Goal: Information Seeking & Learning: Check status

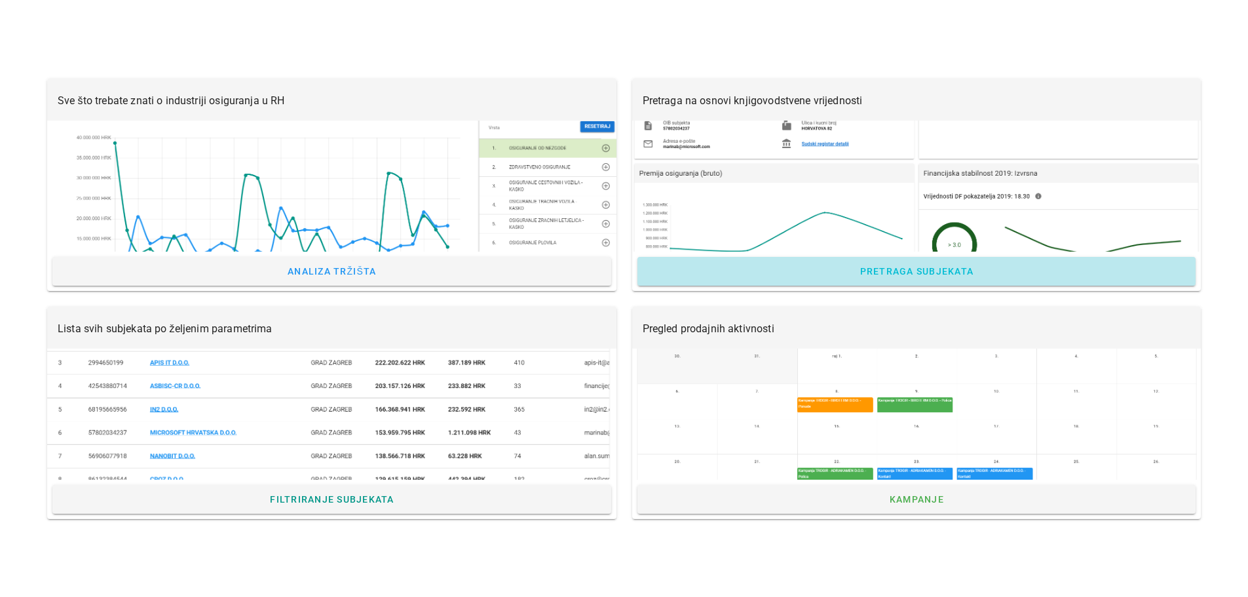
click at [905, 271] on span "Pretraga subjekata" at bounding box center [916, 271] width 115 height 10
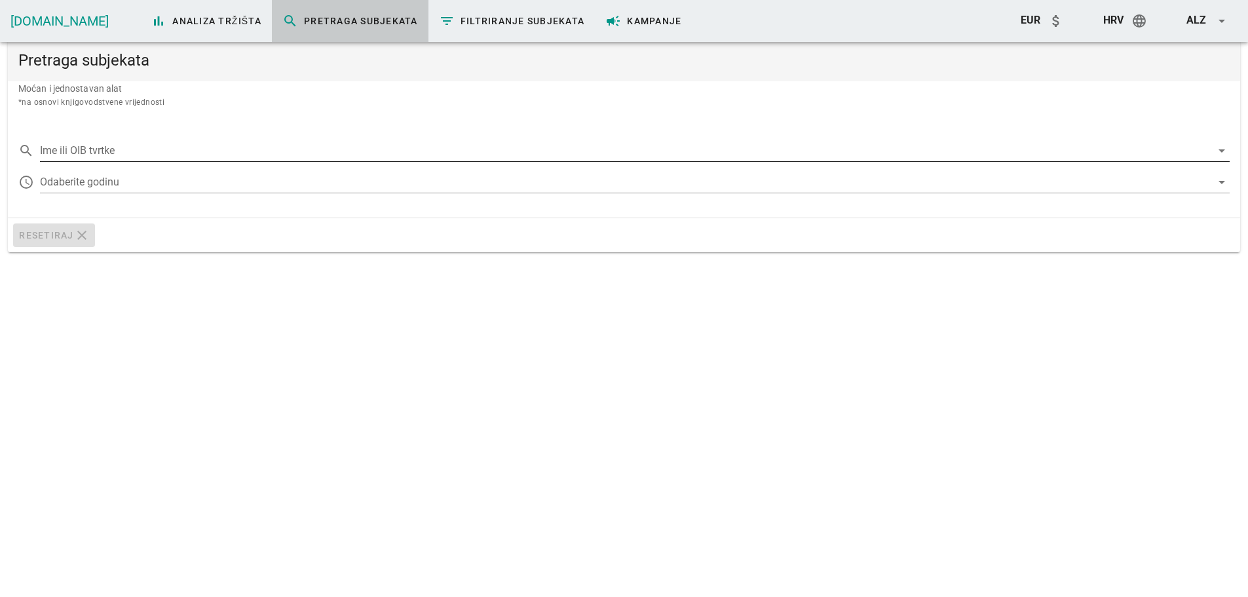
click at [159, 149] on input "Ime ili OIB tvrtke" at bounding box center [625, 150] width 1171 height 21
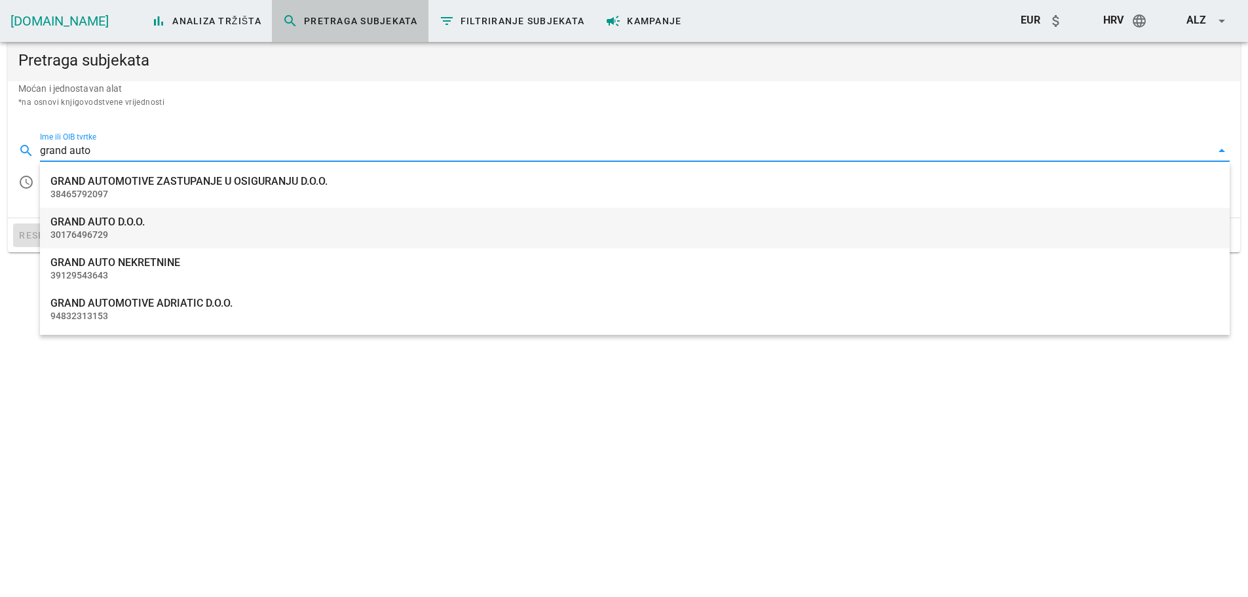
click at [210, 220] on div "GRAND AUTO D.O.O." at bounding box center [634, 222] width 1169 height 12
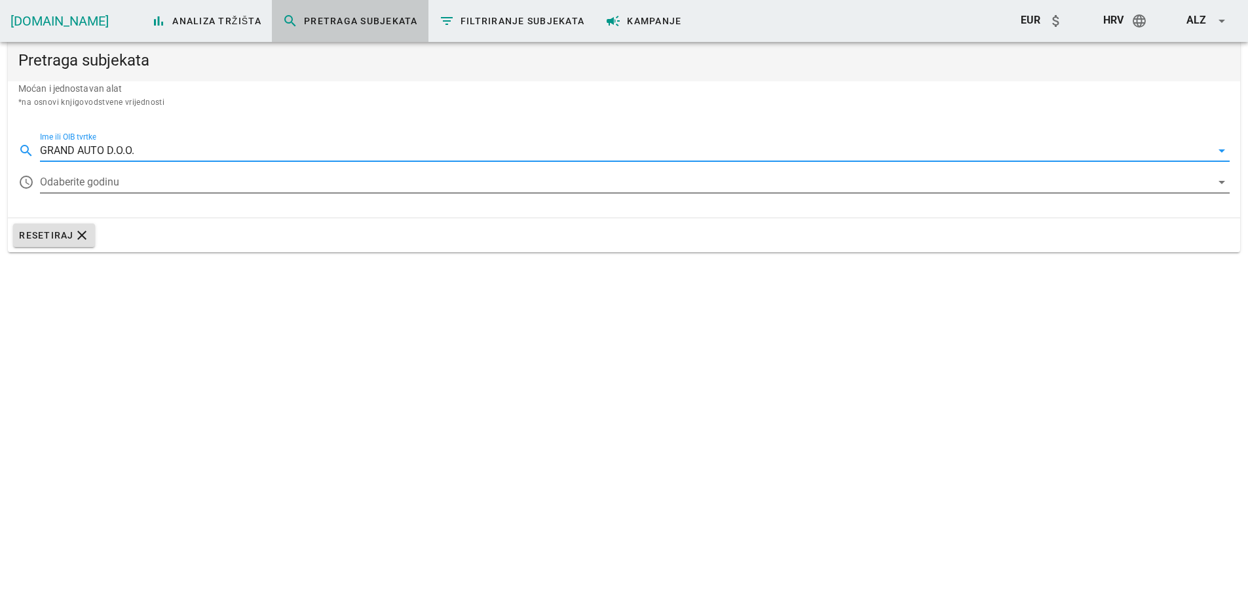
click at [207, 187] on div at bounding box center [625, 182] width 1171 height 21
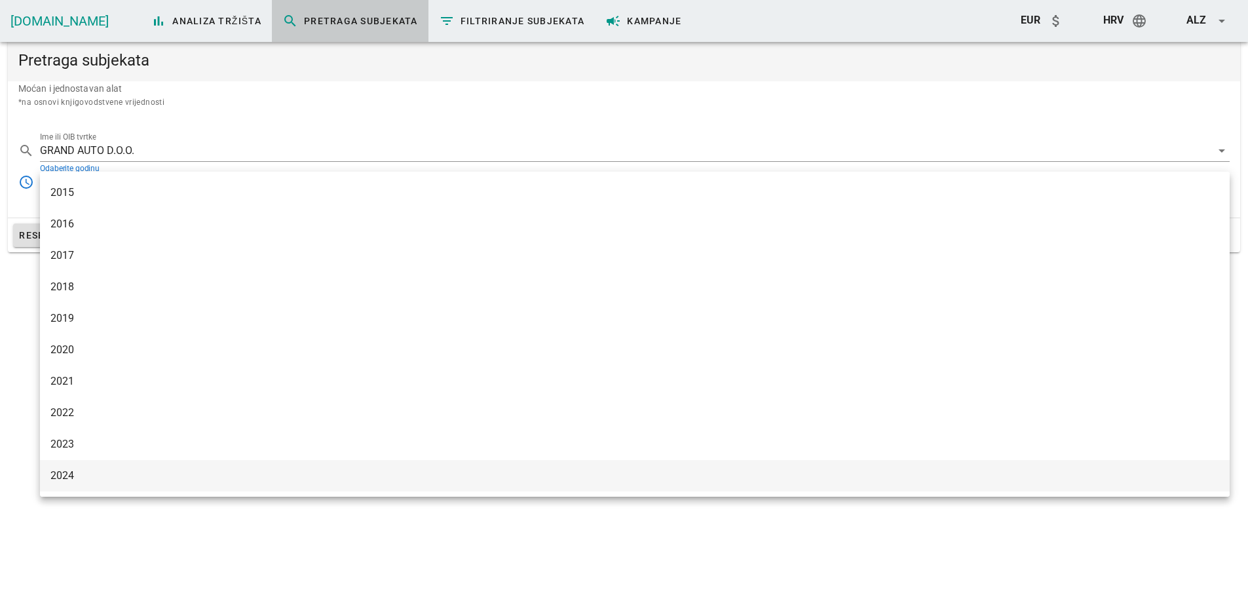
click at [64, 468] on div "2024" at bounding box center [634, 475] width 1169 height 28
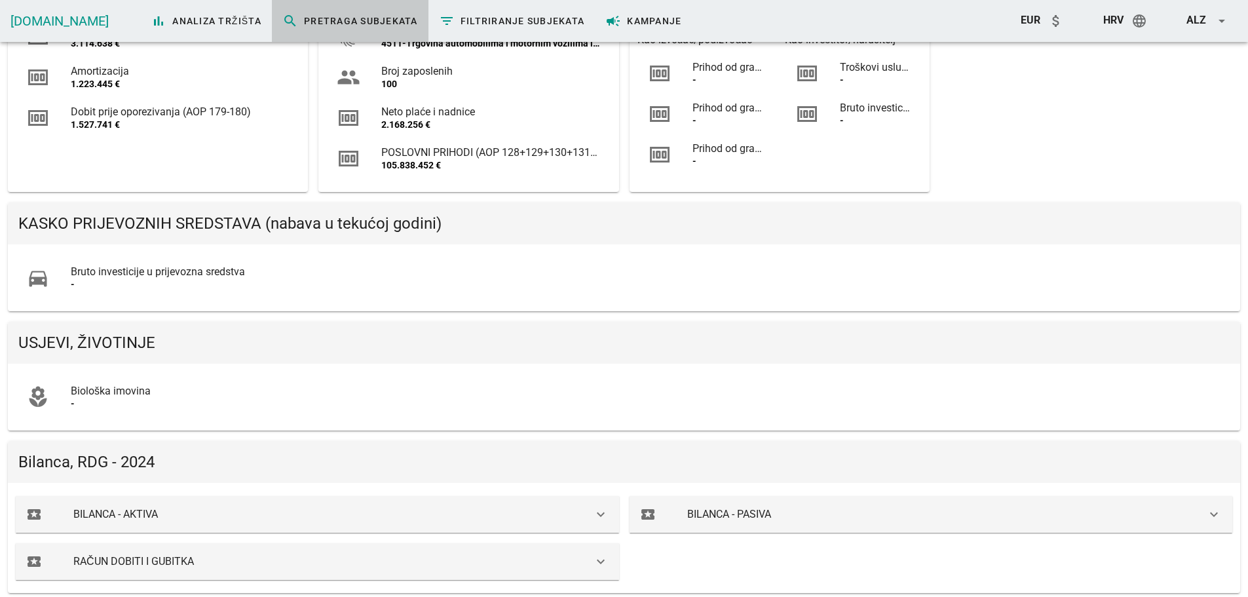
scroll to position [816, 0]
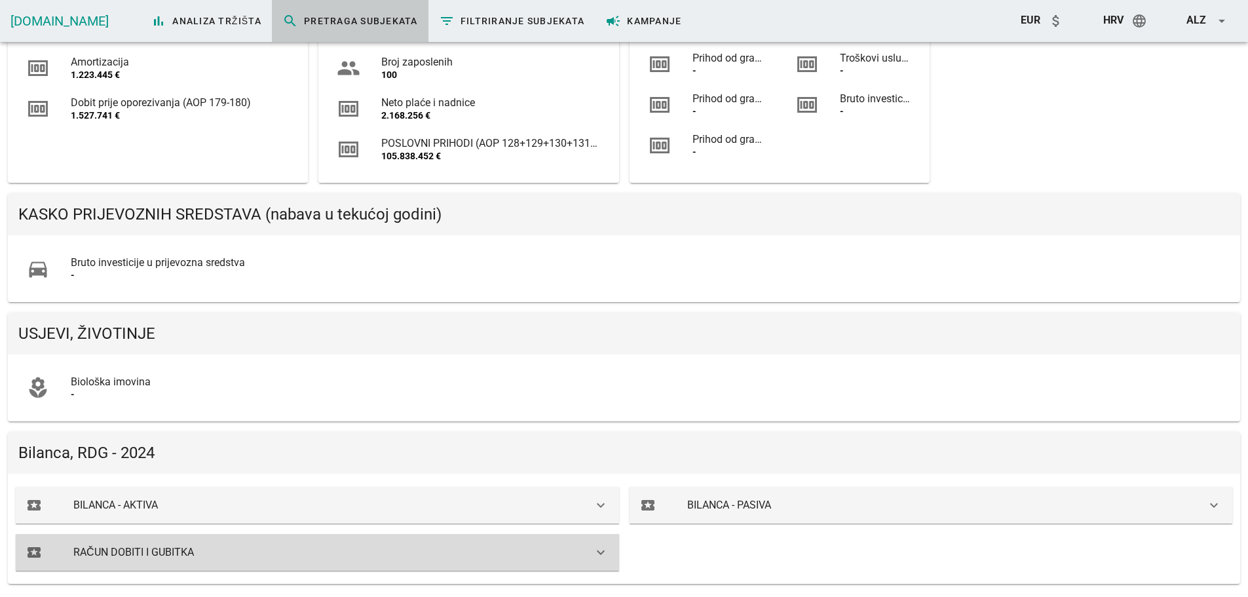
click at [603, 550] on icon "keyboard_arrow_down" at bounding box center [601, 552] width 16 height 16
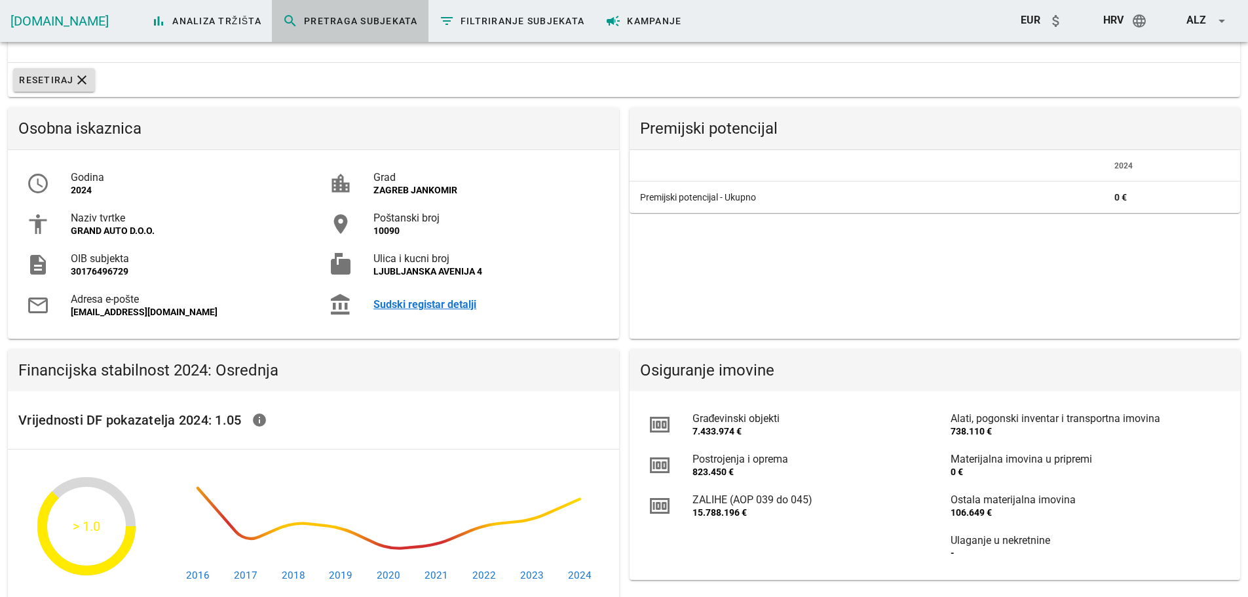
scroll to position [0, 0]
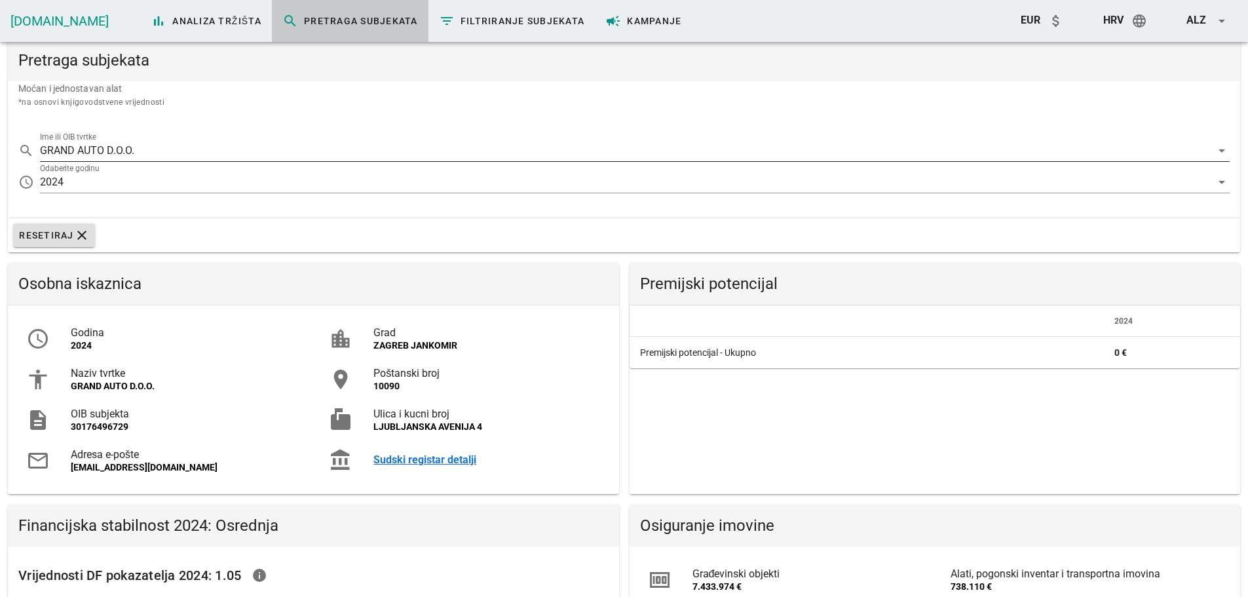
click at [159, 147] on input "GRAND AUTO D.O.O." at bounding box center [625, 150] width 1171 height 21
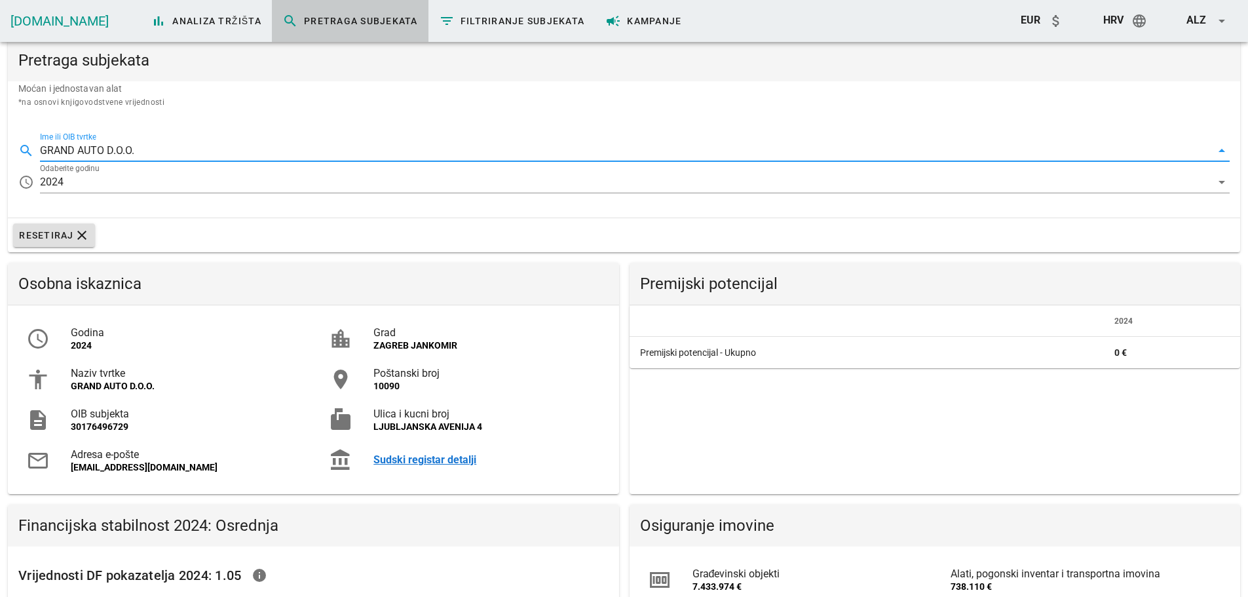
paste input "38465792097"
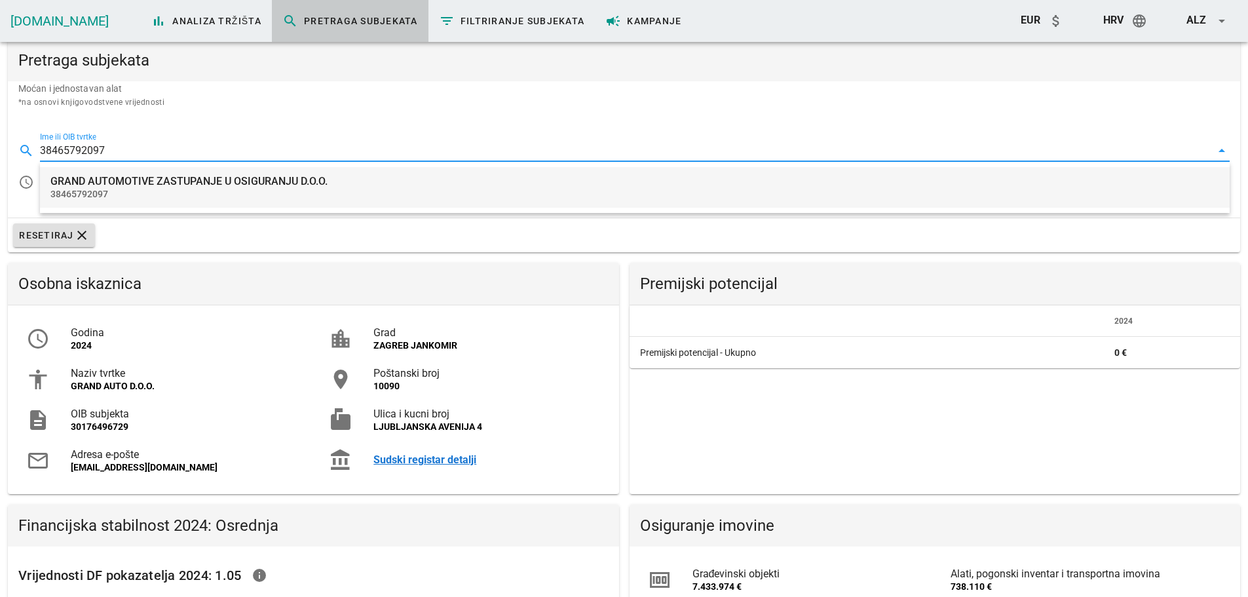
click at [151, 193] on div "38465792097" at bounding box center [634, 194] width 1169 height 11
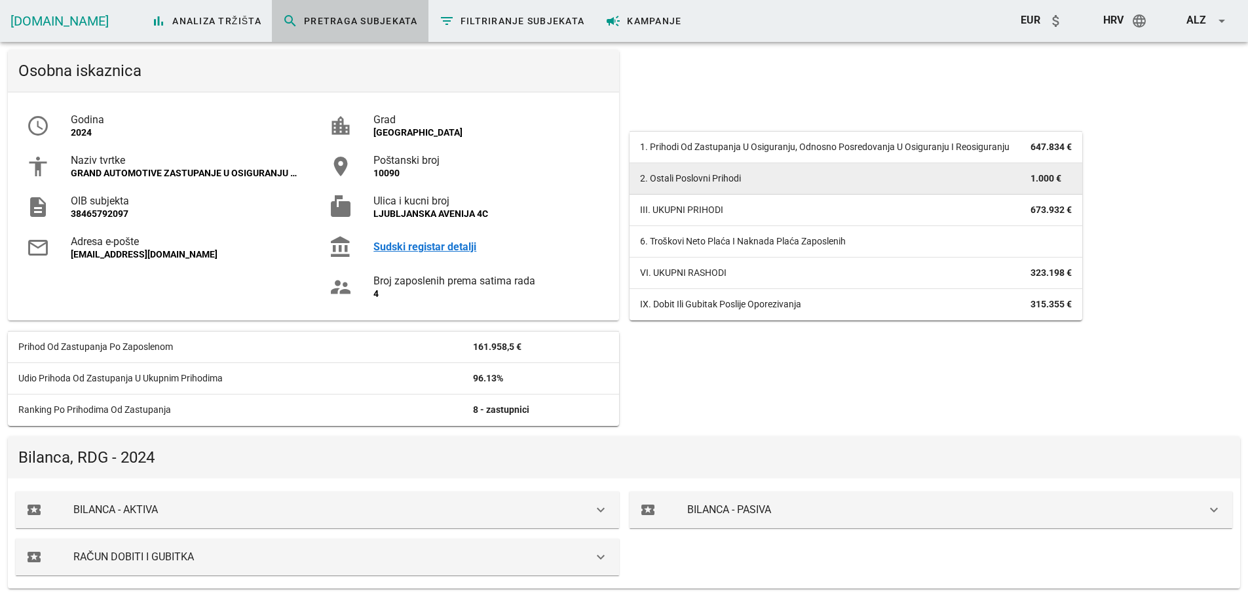
scroll to position [218, 0]
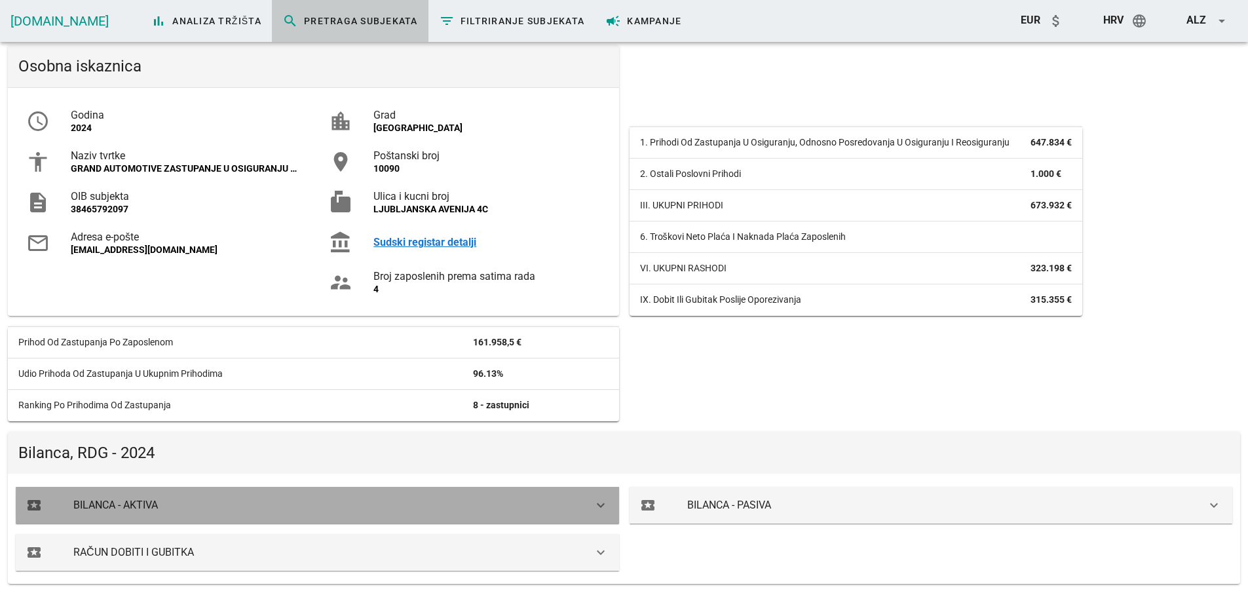
click at [600, 506] on icon "keyboard_arrow_down" at bounding box center [601, 505] width 16 height 16
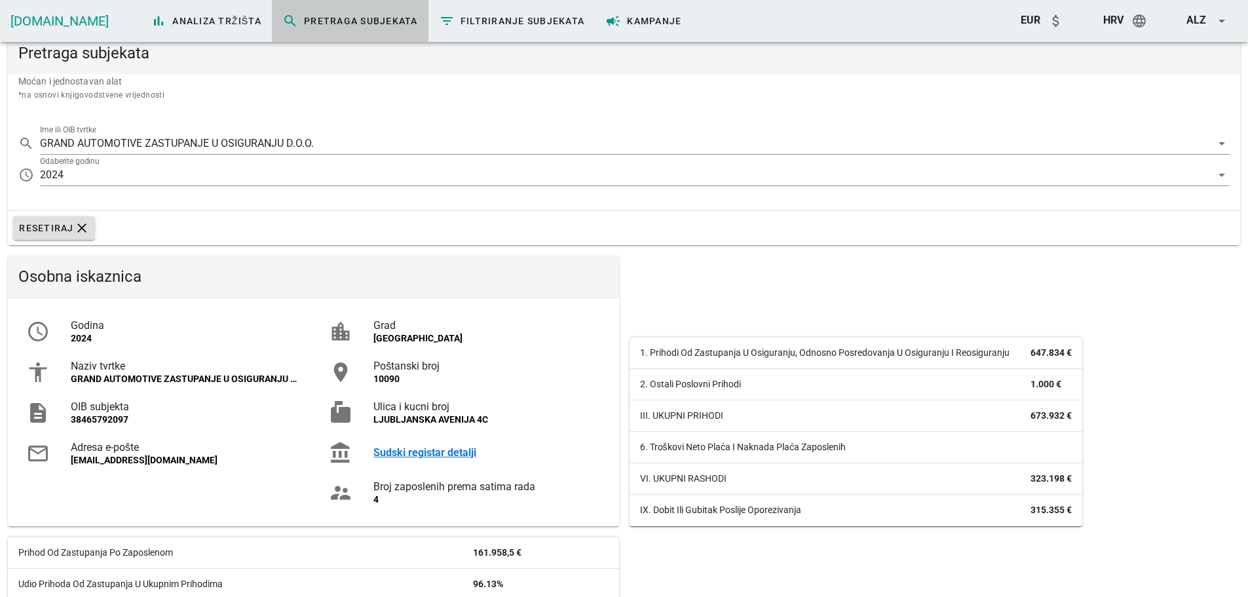
scroll to position [0, 0]
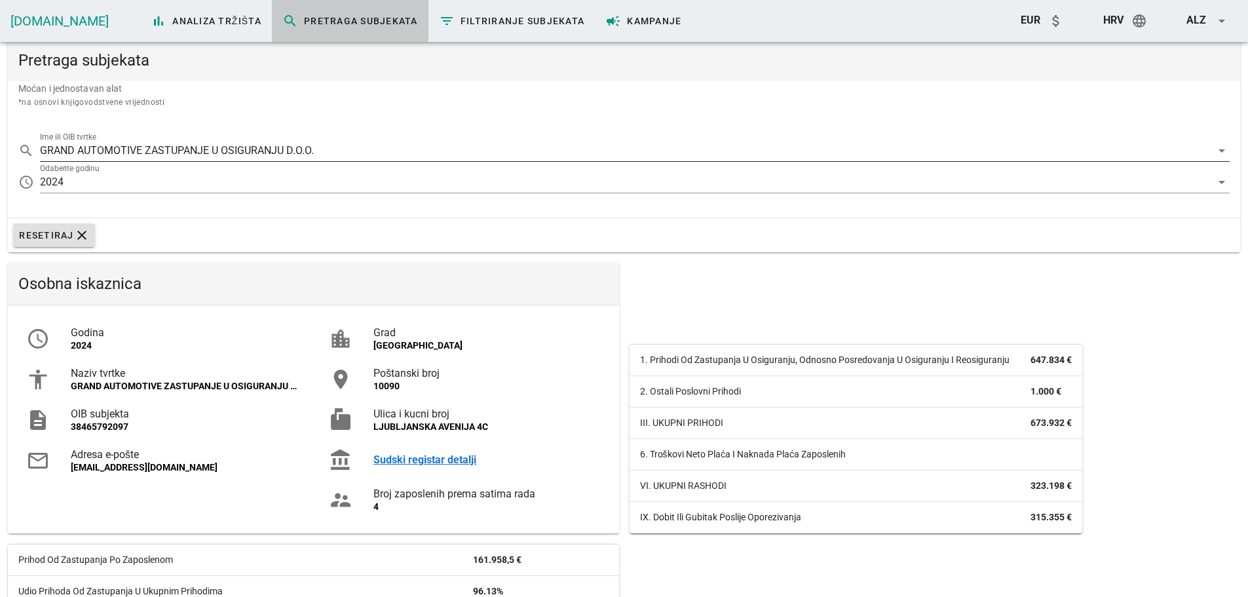
click at [351, 157] on input "GRAND AUTOMOTIVE ZASTUPANJE U OSIGURANJU D.O.O." at bounding box center [625, 150] width 1171 height 21
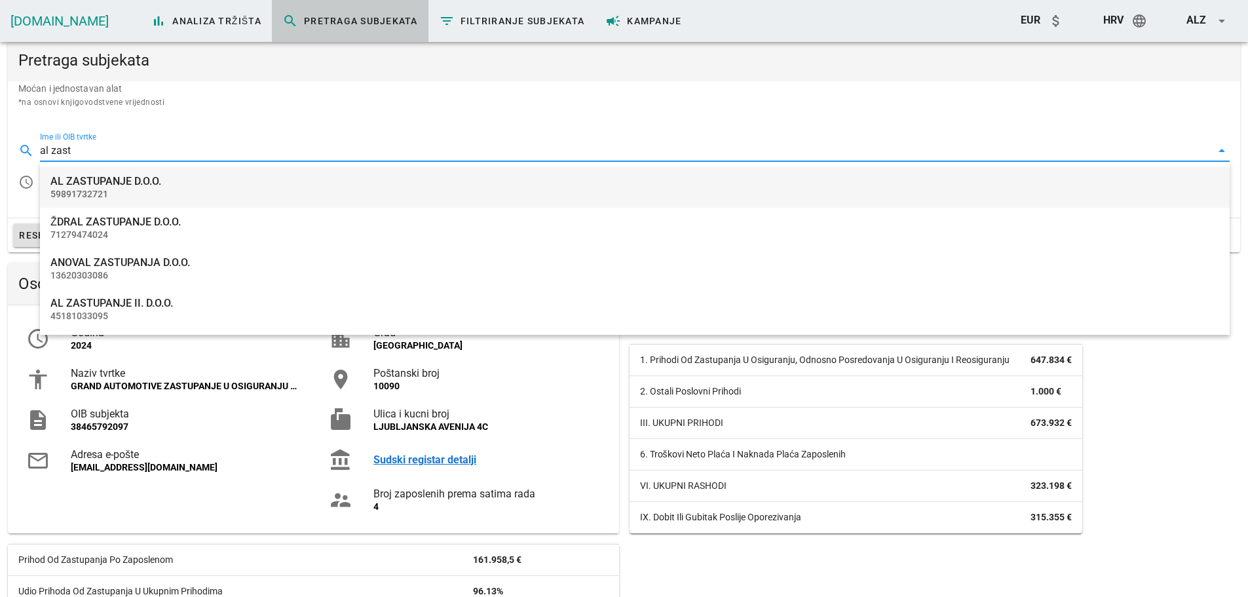
click at [107, 188] on div "AL ZASTUPANJE D.O.O. 59891732721" at bounding box center [634, 187] width 1169 height 41
type input "AL ZASTUPANJE D.O.O."
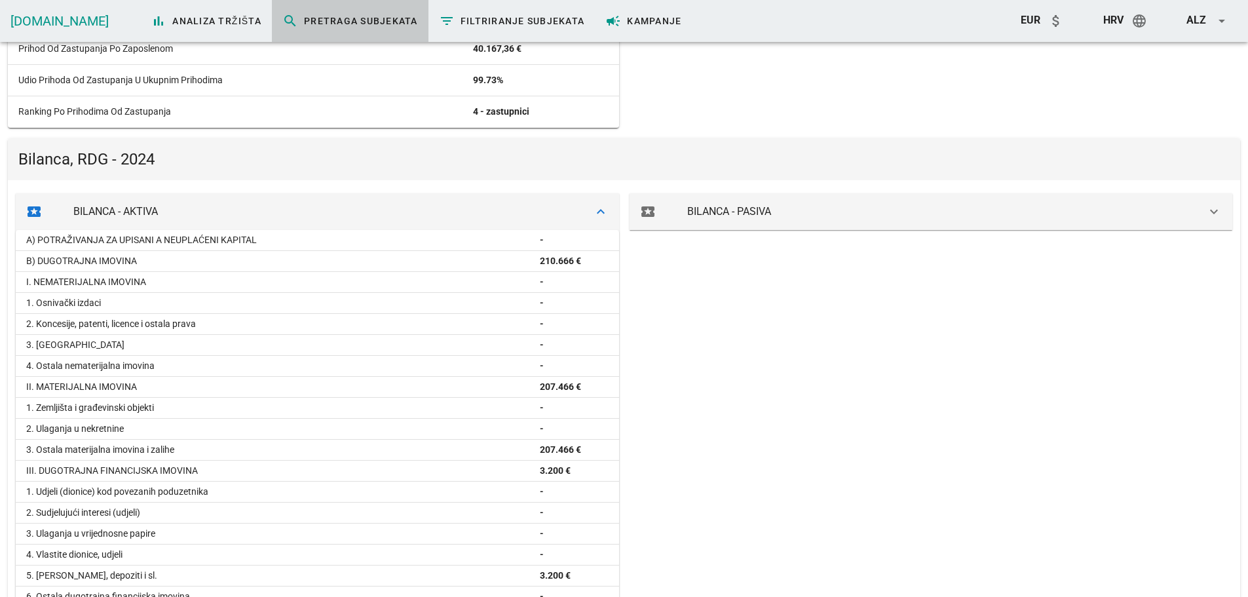
scroll to position [524, 0]
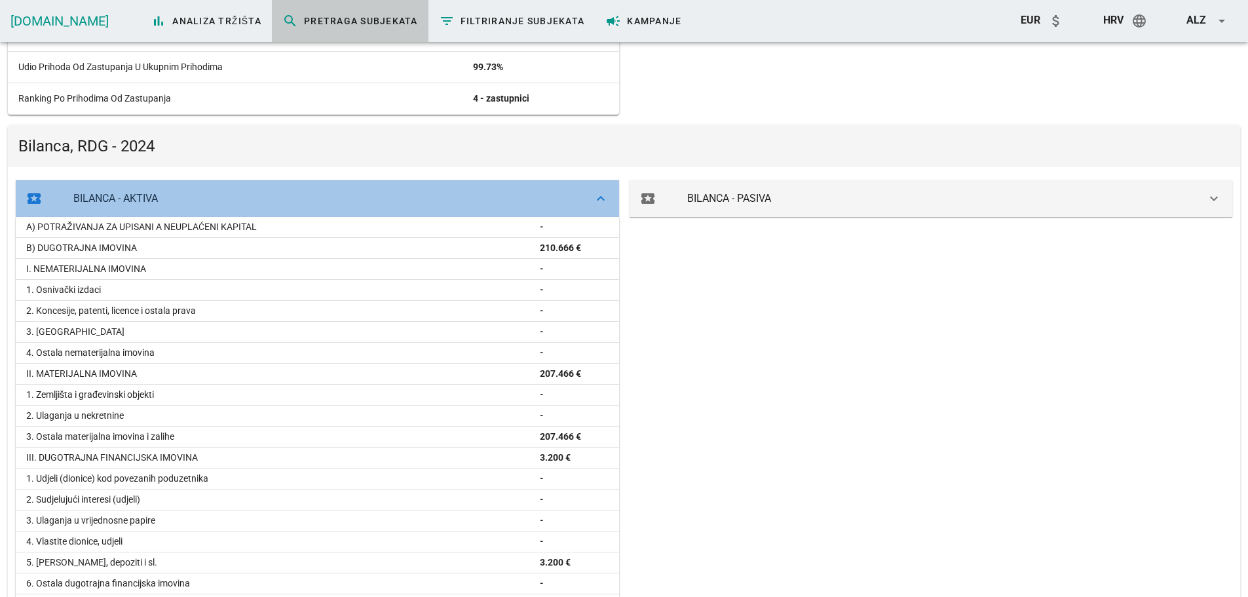
click at [601, 199] on icon "keyboard_arrow_down" at bounding box center [601, 199] width 16 height 16
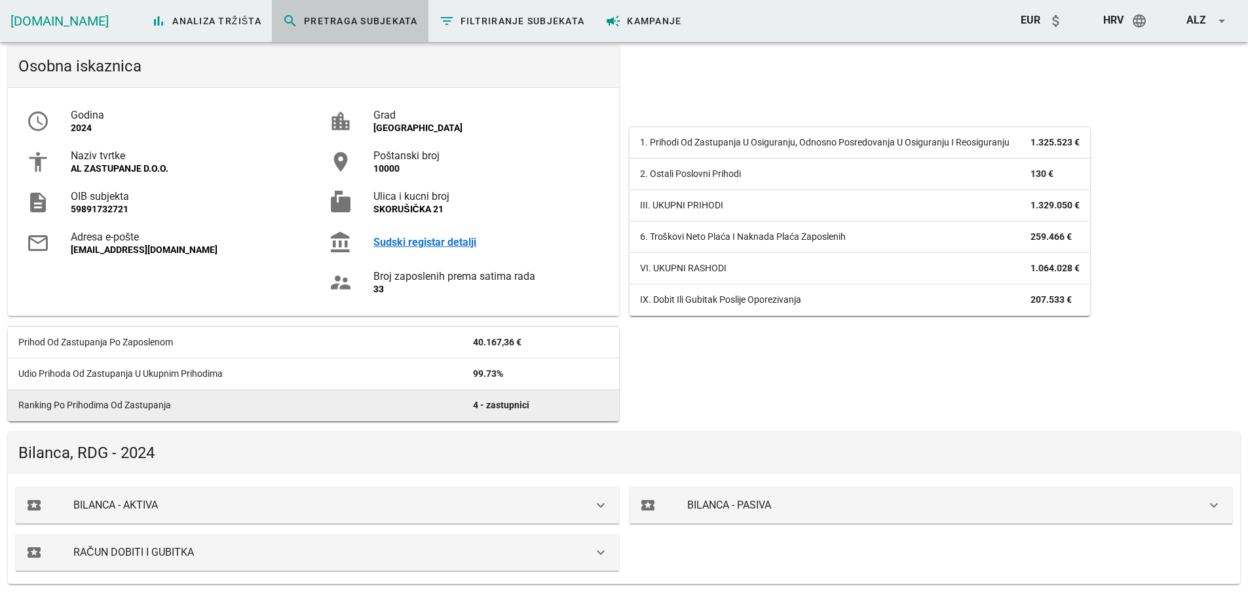
scroll to position [218, 0]
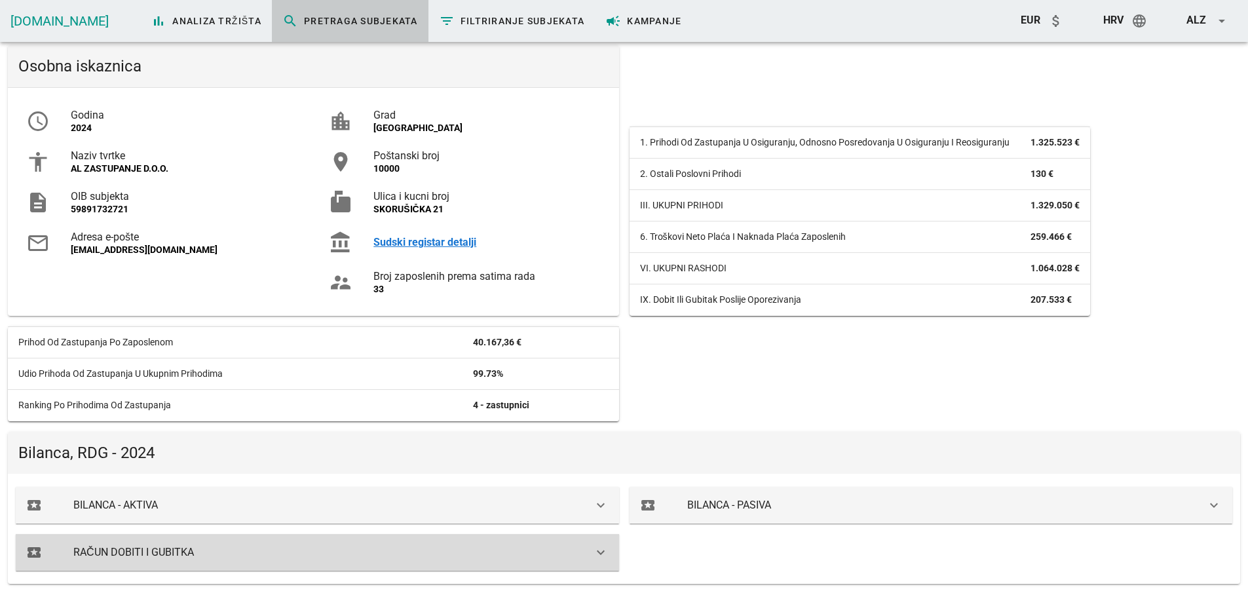
click at [599, 549] on icon "keyboard_arrow_down" at bounding box center [601, 552] width 16 height 16
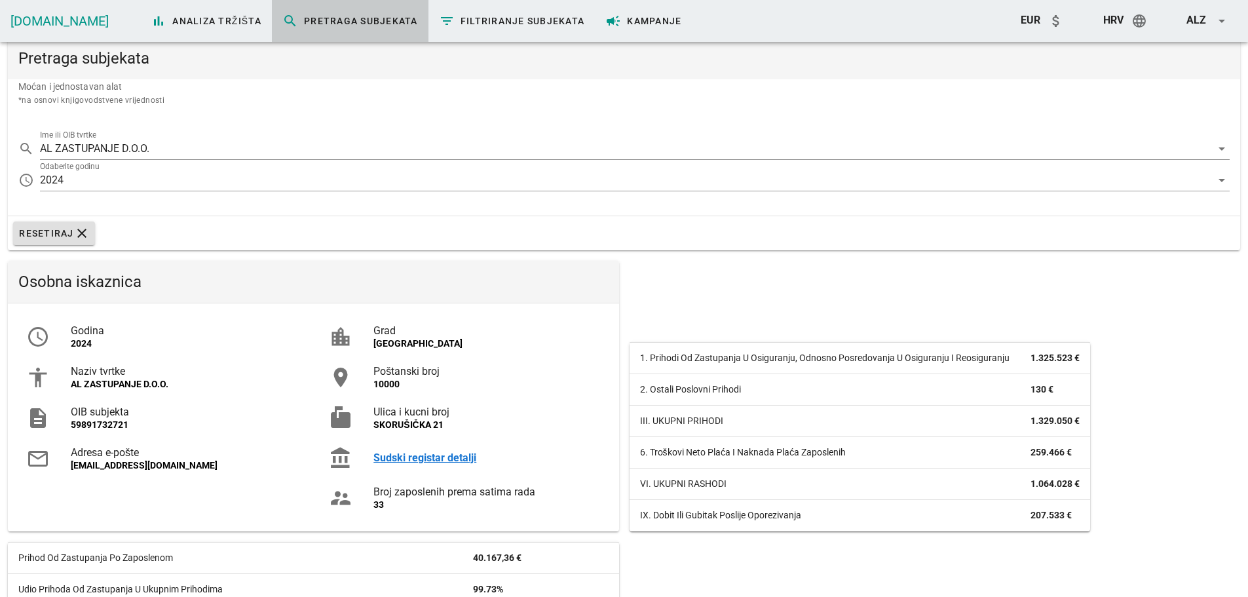
scroll to position [0, 0]
